Goal: Navigation & Orientation: Go to known website

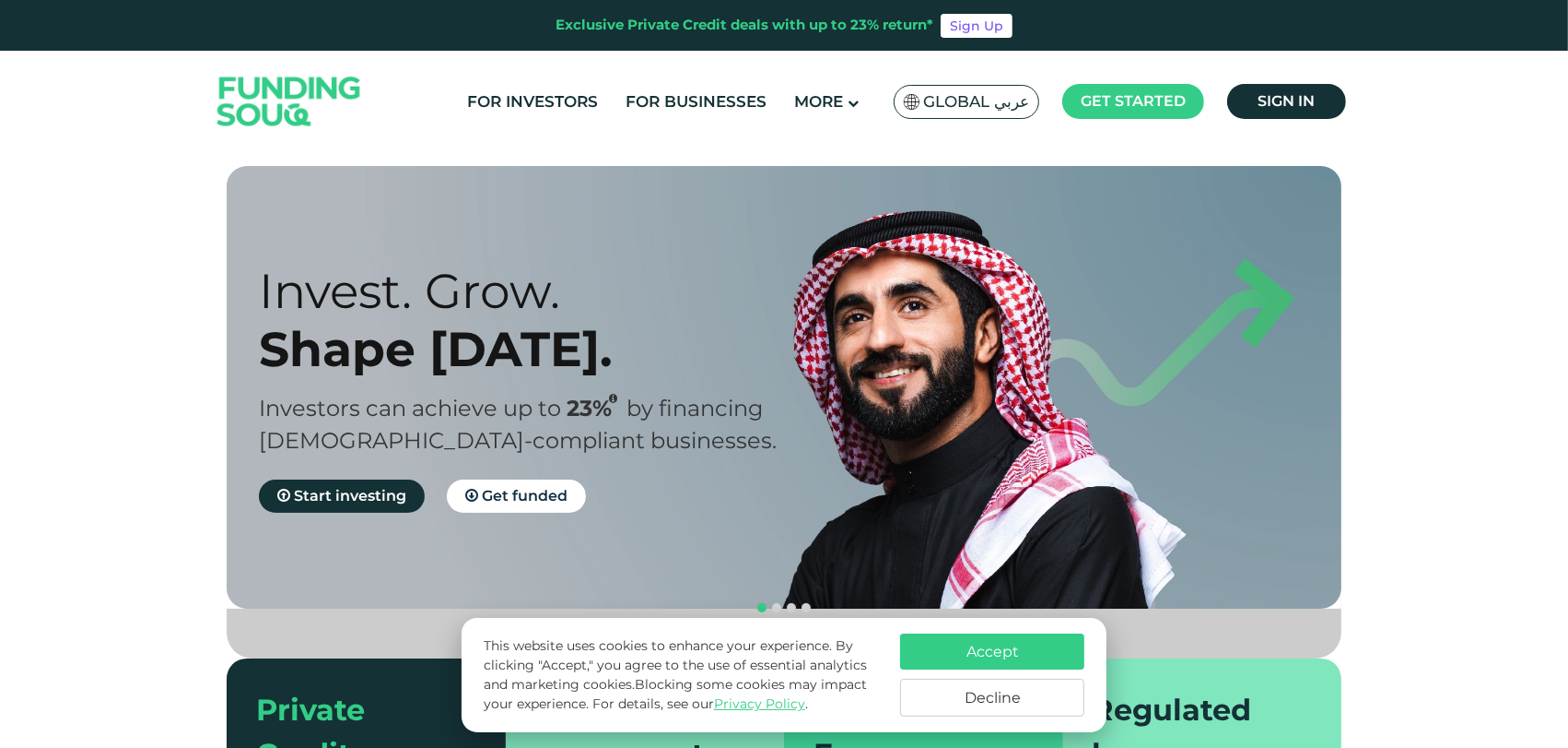
click at [229, 143] on img at bounding box center [289, 101] width 181 height 93
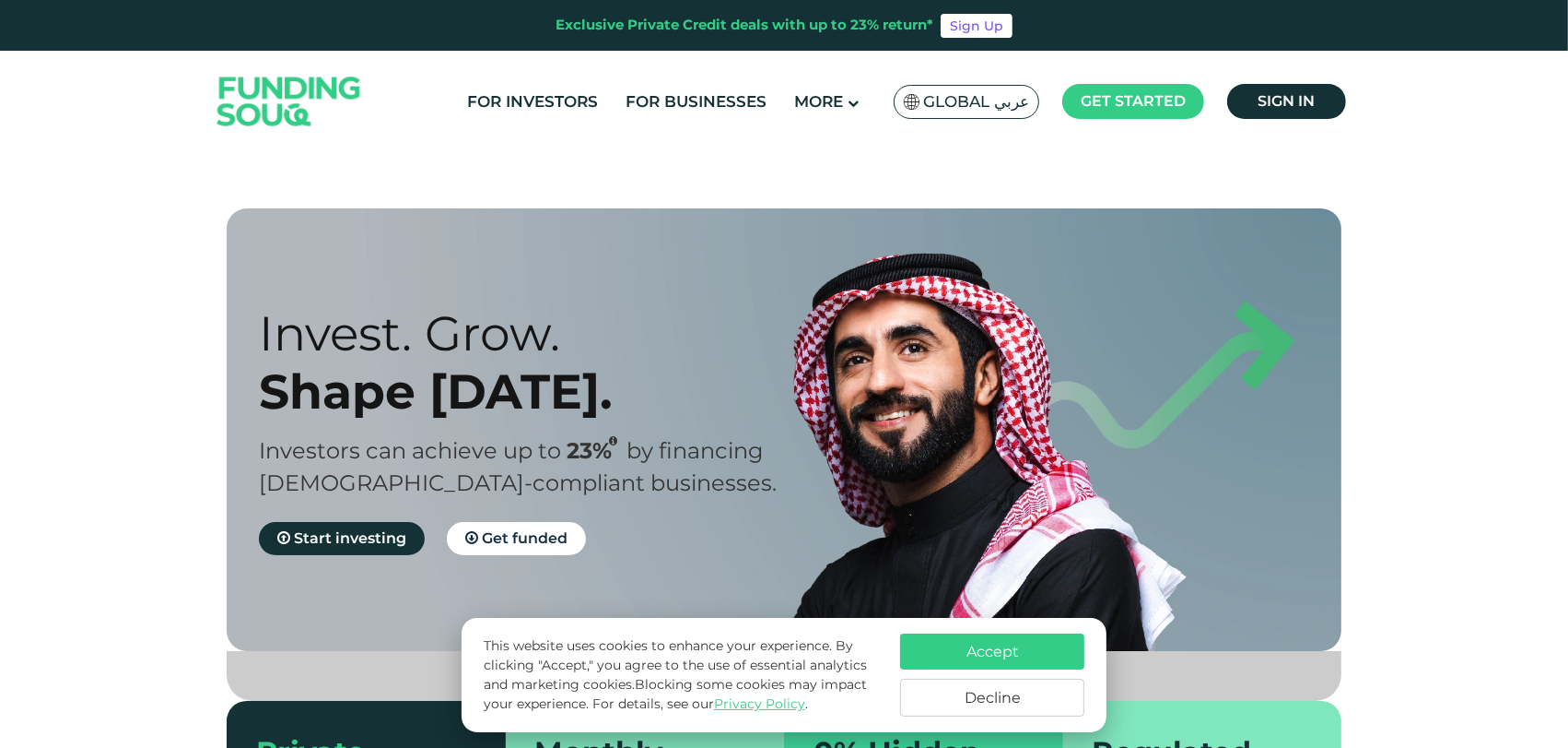
click at [997, 101] on span "Global عربي" at bounding box center [976, 101] width 106 height 21
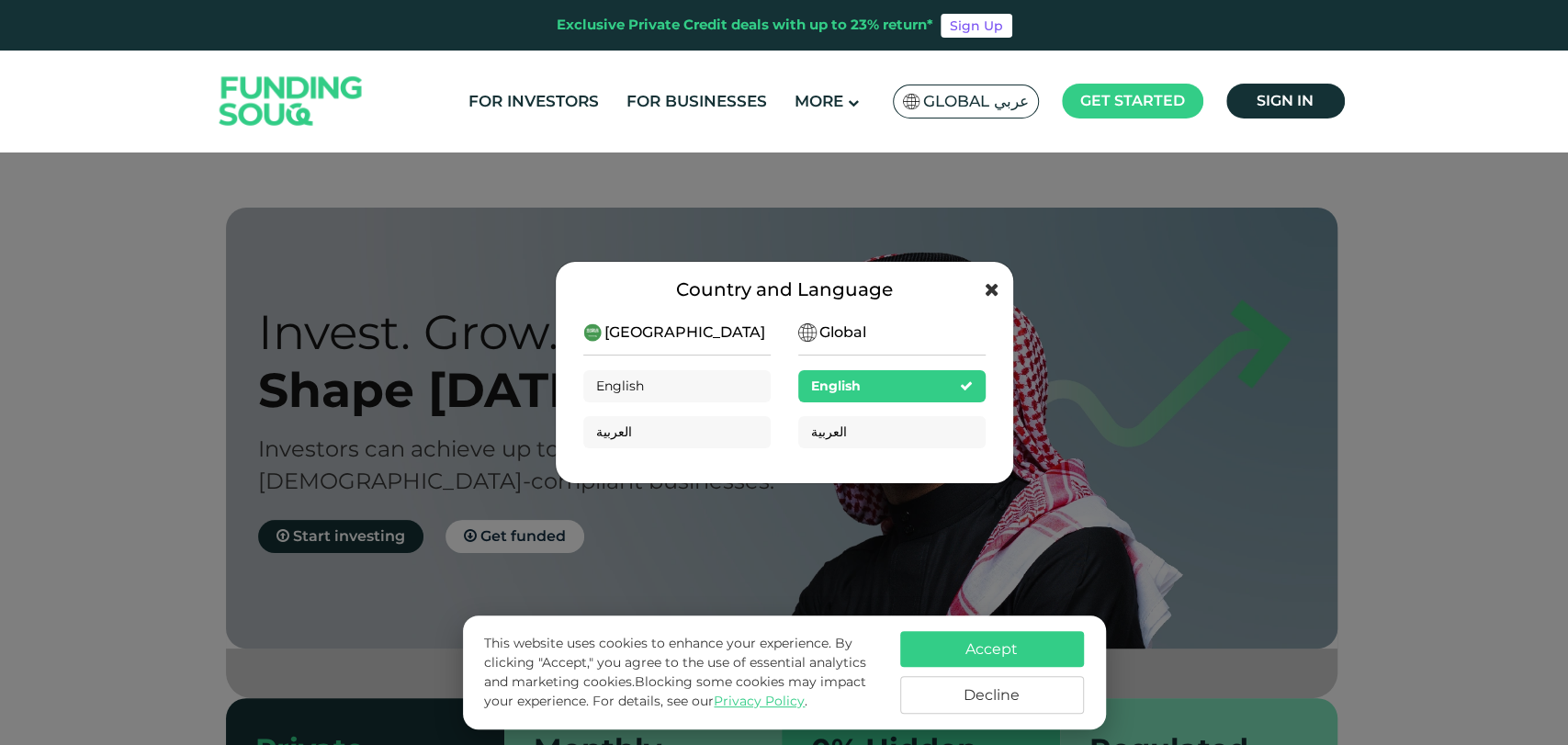
click at [988, 283] on icon at bounding box center [991, 289] width 14 height 18
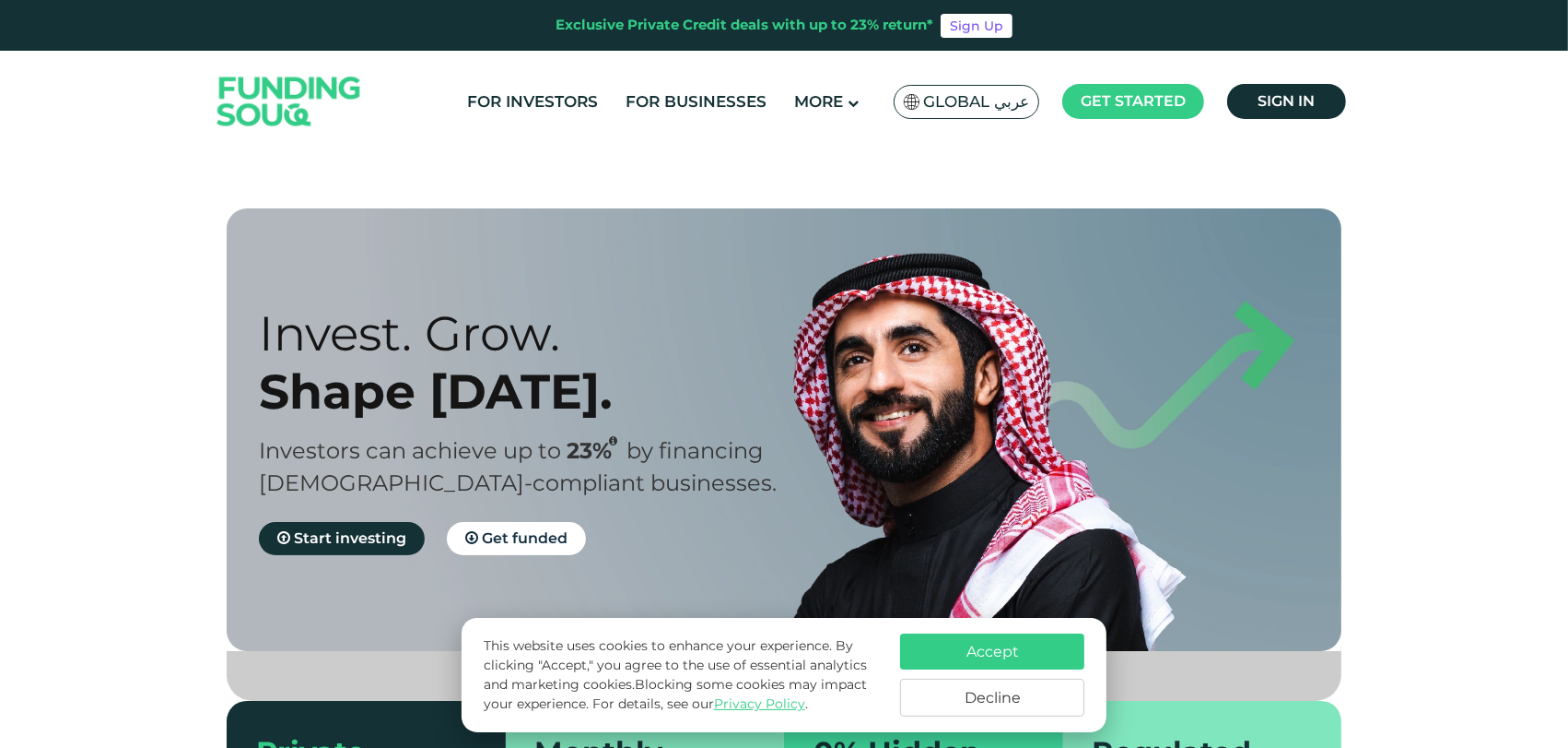
drag, startPoint x: 952, startPoint y: 122, endPoint x: 964, endPoint y: 98, distance: 26.8
click at [955, 117] on div "For Investors For Businesses More About Us Global عربي" at bounding box center [784, 101] width 1143 height 101
click at [965, 96] on span "Global عربي" at bounding box center [976, 101] width 106 height 21
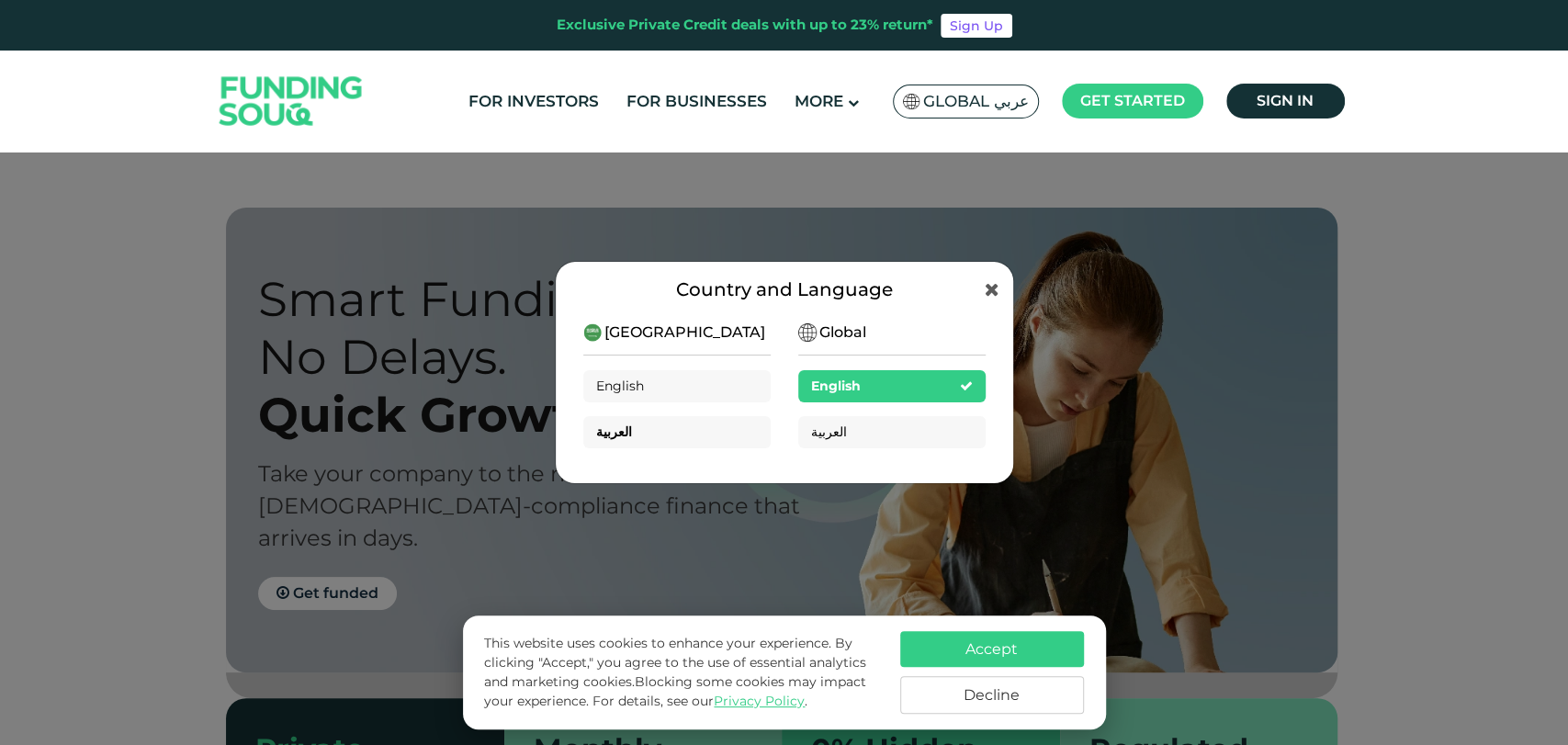
click at [618, 420] on div "العربية" at bounding box center [677, 433] width 188 height 32
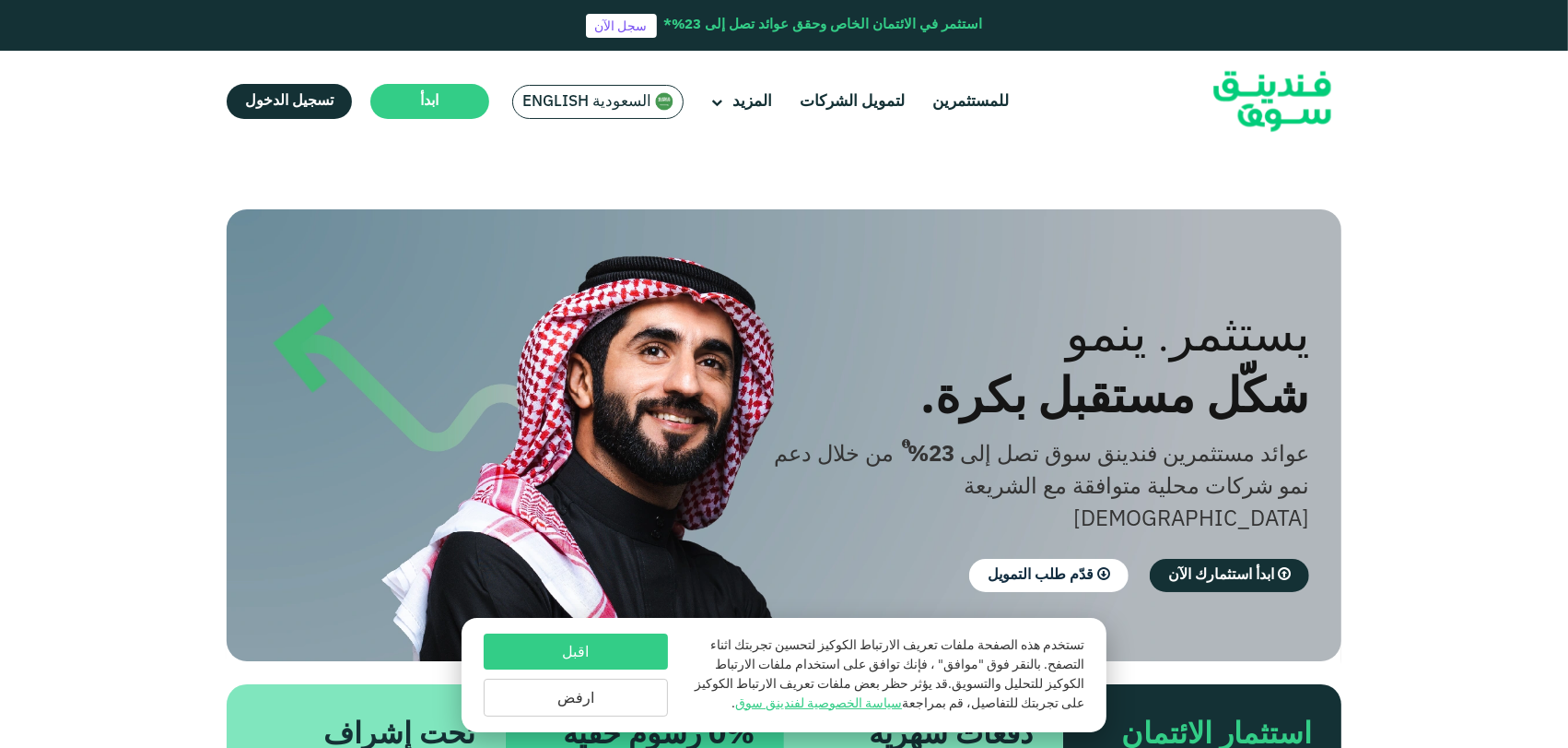
click at [582, 646] on button "اقبل" at bounding box center [576, 651] width 185 height 36
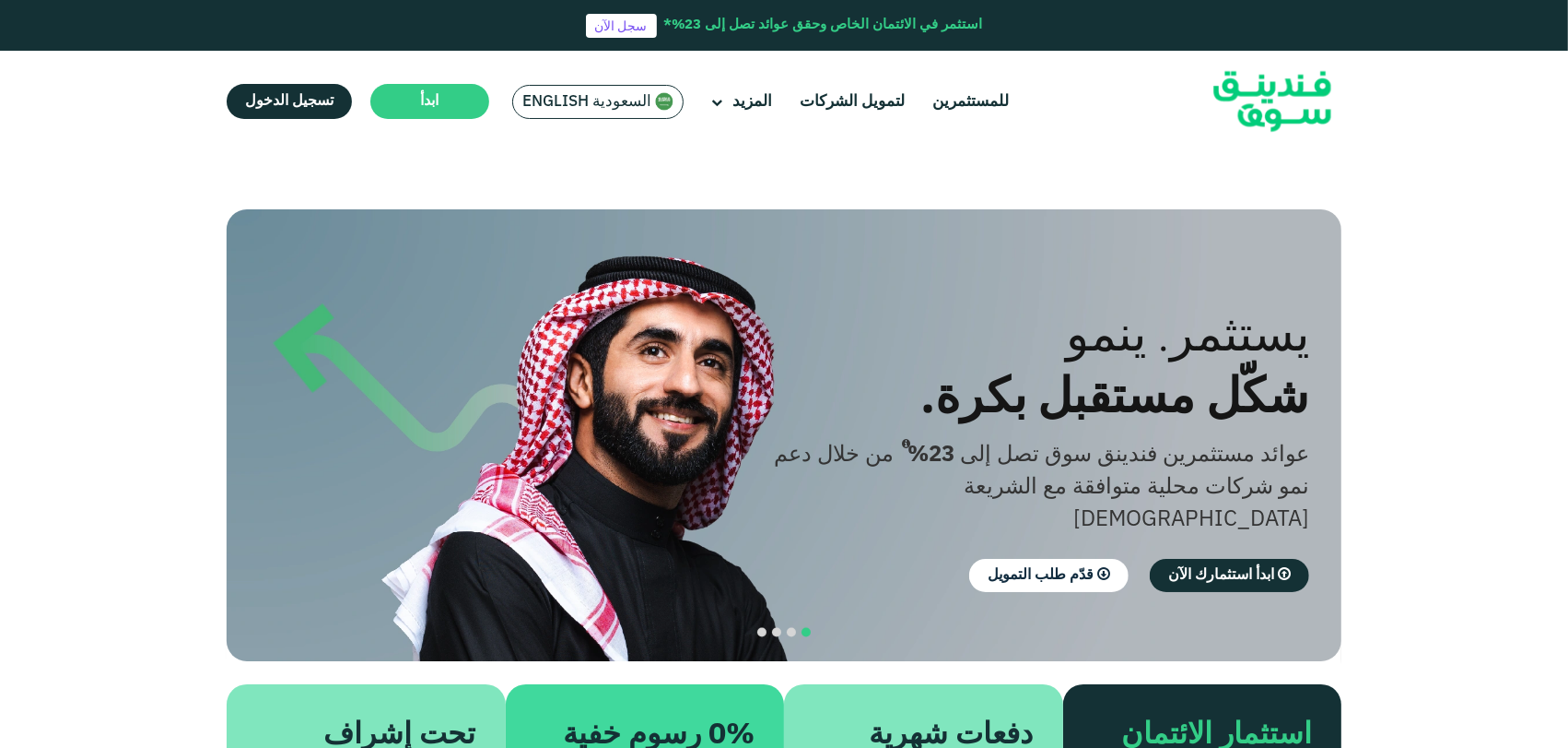
click at [1423, 209] on section "الازدهار مع المبادئ. التوافق مع أحكام الشريعة الإسلامية استثمار متوافق مع الشري…" at bounding box center [784, 569] width 1568 height 719
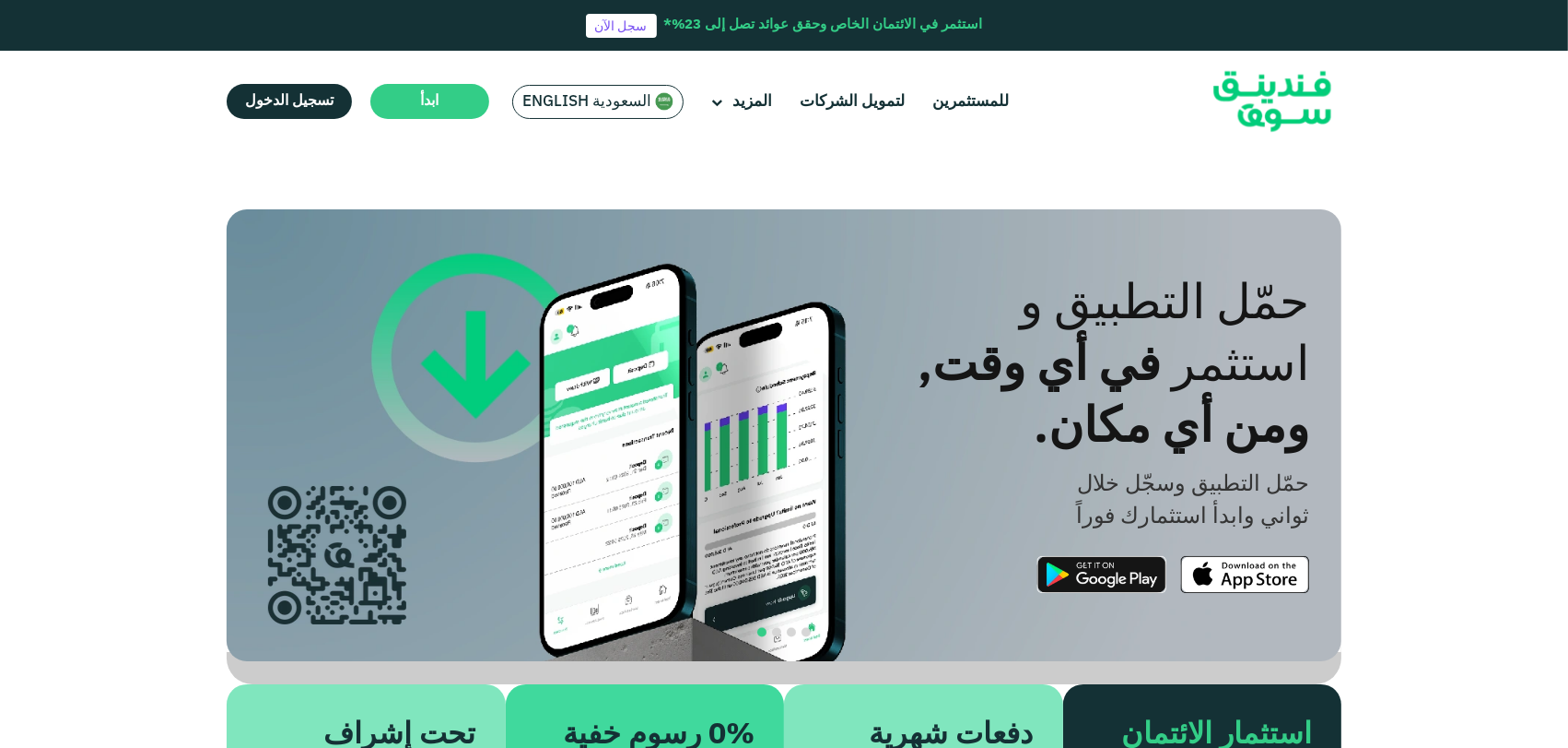
click at [568, 99] on span "السعودية English" at bounding box center [586, 101] width 129 height 21
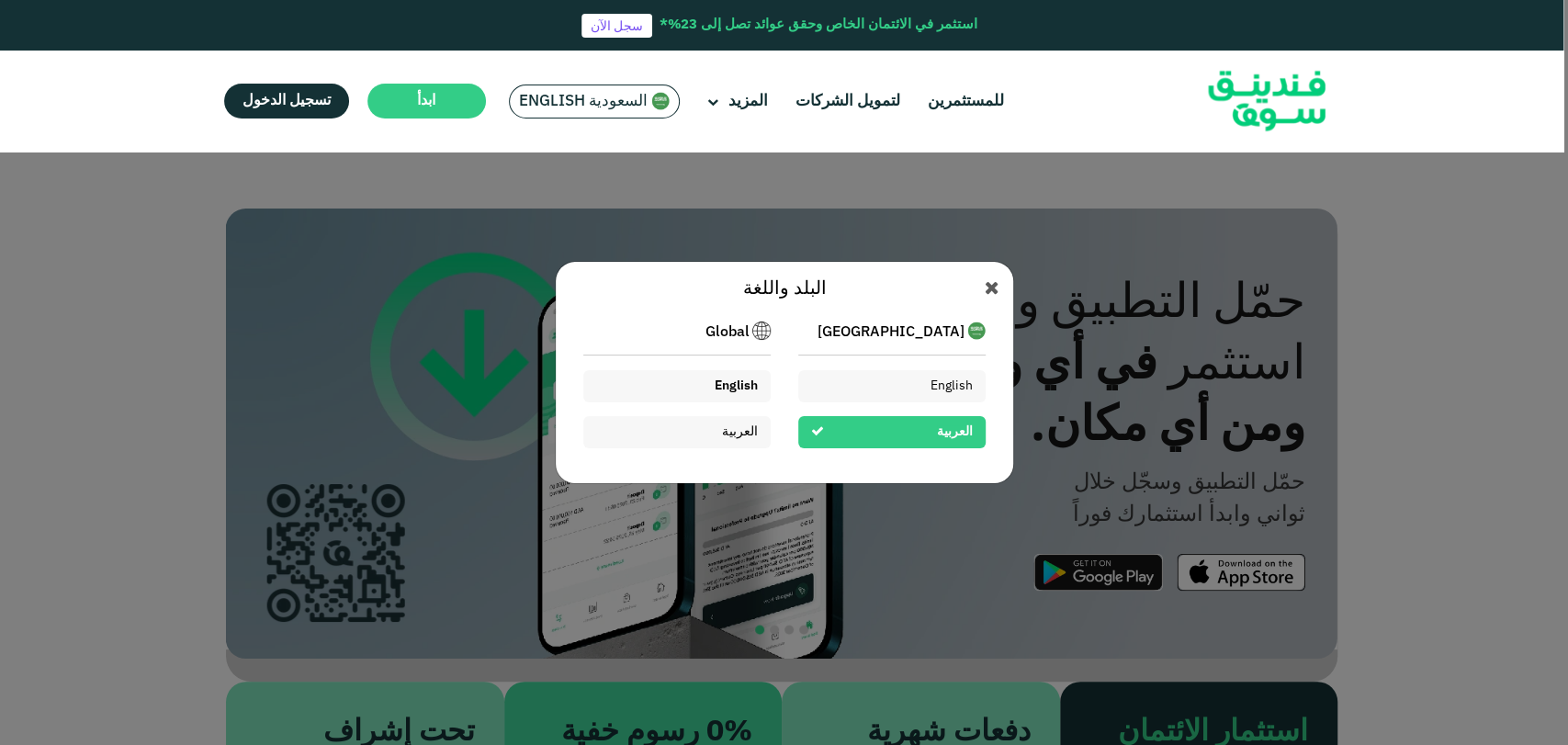
click at [716, 376] on div "English" at bounding box center [736, 386] width 43 height 19
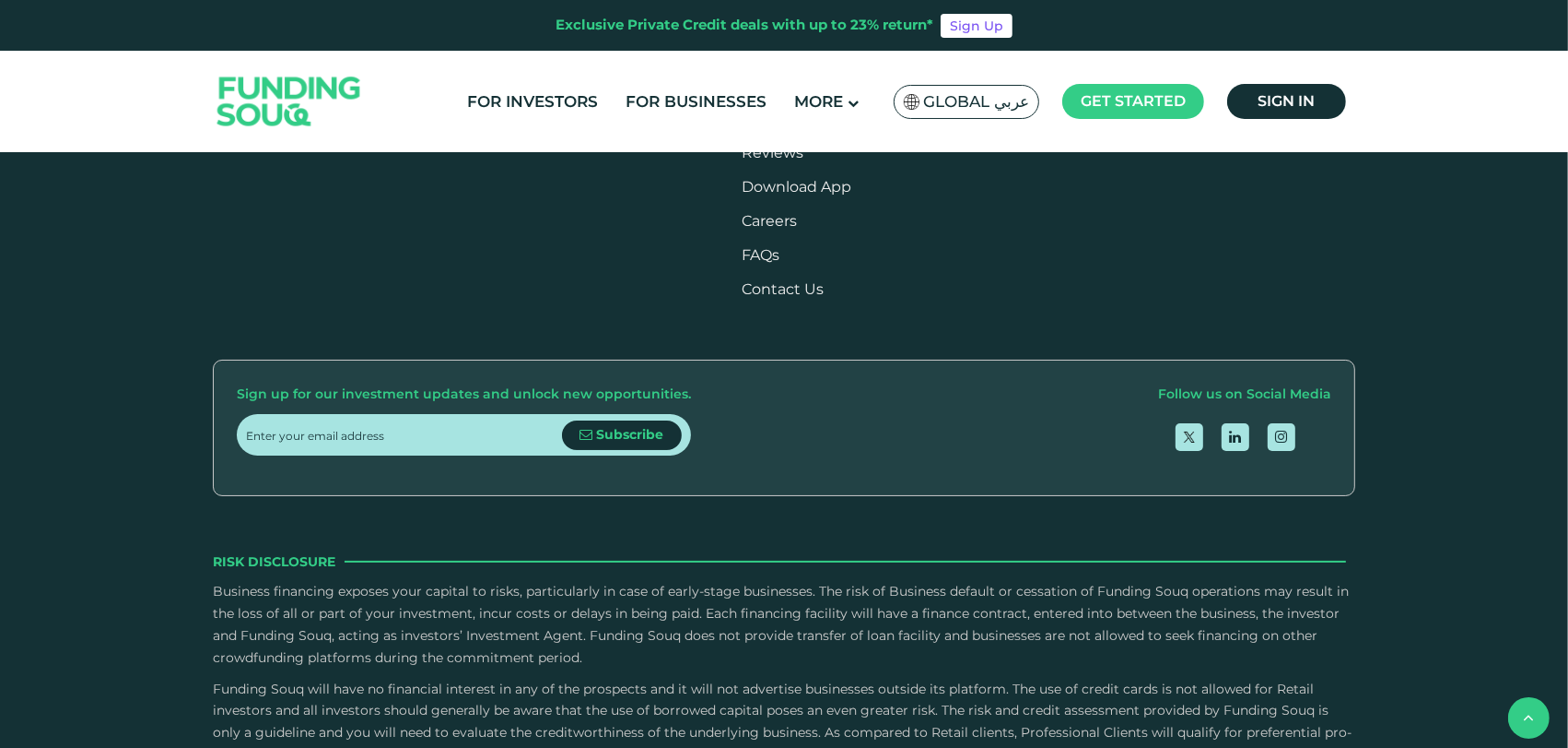
scroll to position [2253, 0]
